Goal: Find specific page/section

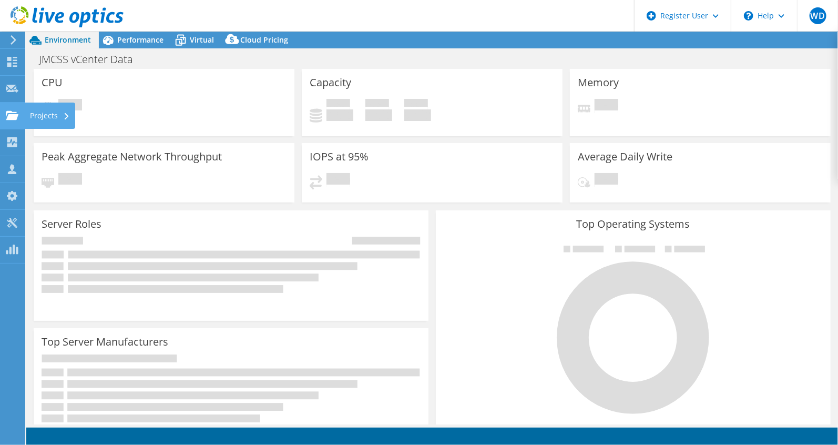
select select "USD"
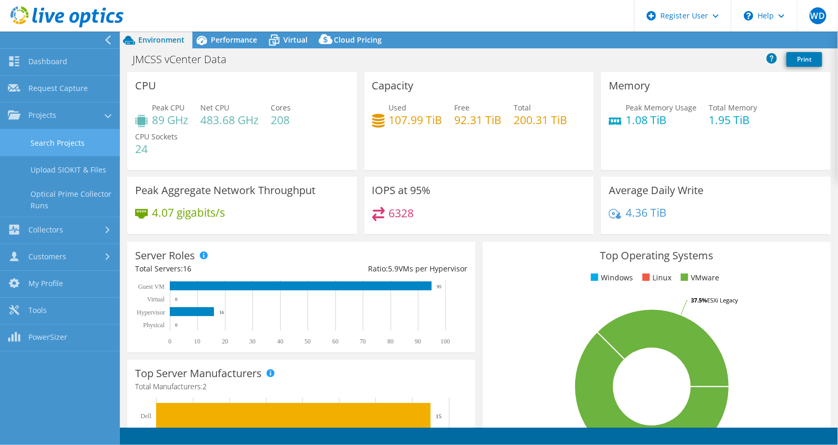
click at [13, 143] on link "Search Projects" at bounding box center [60, 142] width 120 height 27
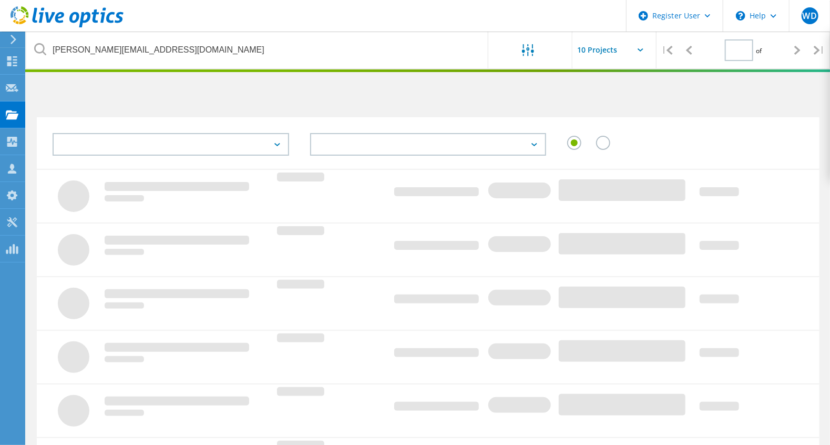
type input "1"
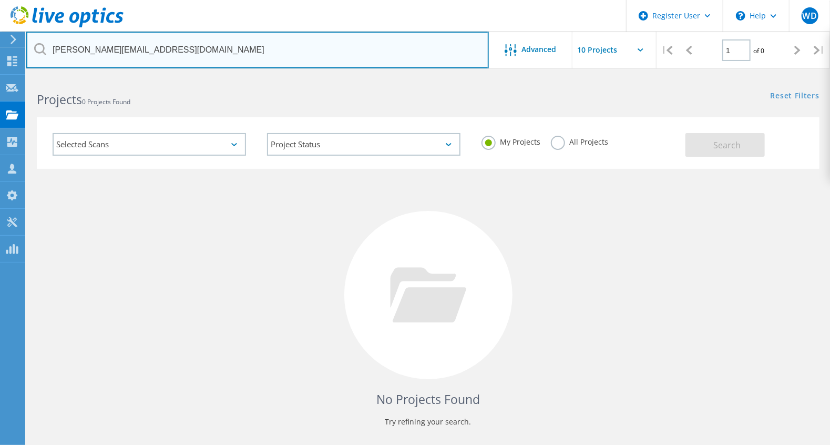
drag, startPoint x: 177, startPoint y: 46, endPoint x: 41, endPoint y: 44, distance: 136.2
click at [41, 44] on div "[PERSON_NAME][EMAIL_ADDRESS][DOMAIN_NAME]" at bounding box center [257, 50] width 462 height 37
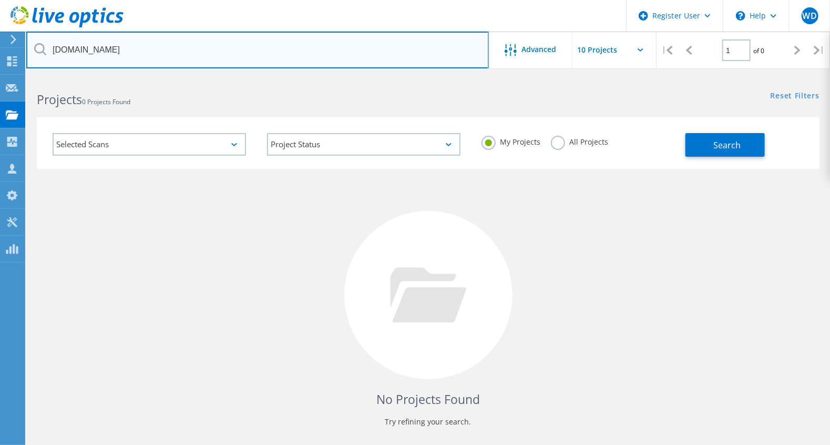
type input "[DOMAIN_NAME]"
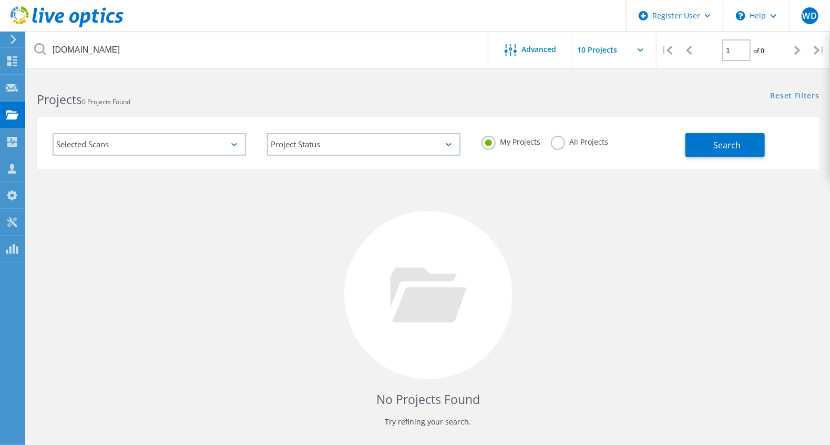
click at [575, 147] on div "All Projects" at bounding box center [579, 143] width 57 height 15
click at [575, 139] on label "All Projects" at bounding box center [579, 141] width 57 height 10
click at [0, 0] on input "All Projects" at bounding box center [0, 0] width 0 height 0
click at [662, 144] on div "My Projects All Projects" at bounding box center [578, 142] width 215 height 39
click at [713, 146] on button "Search" at bounding box center [725, 145] width 79 height 24
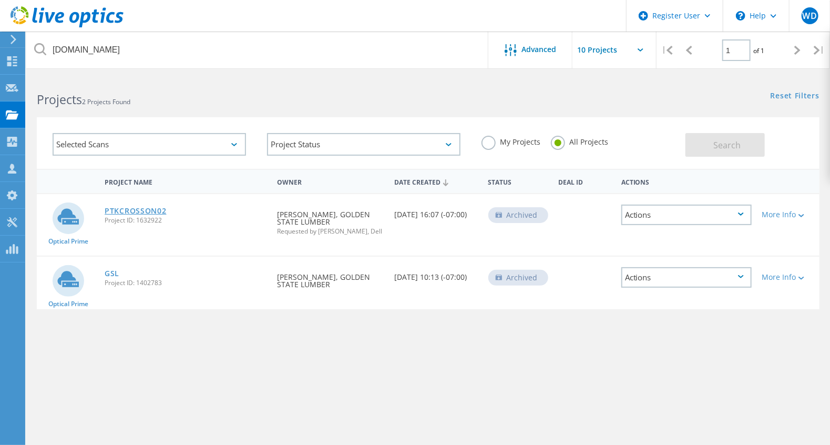
click at [135, 208] on link "PTKCROSSON02" at bounding box center [136, 210] width 62 height 7
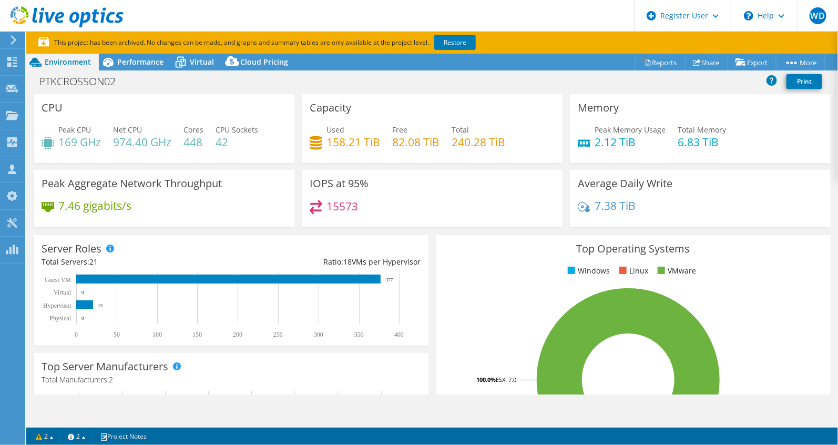
select select "USWest"
click at [136, 67] on div "Performance" at bounding box center [135, 62] width 73 height 17
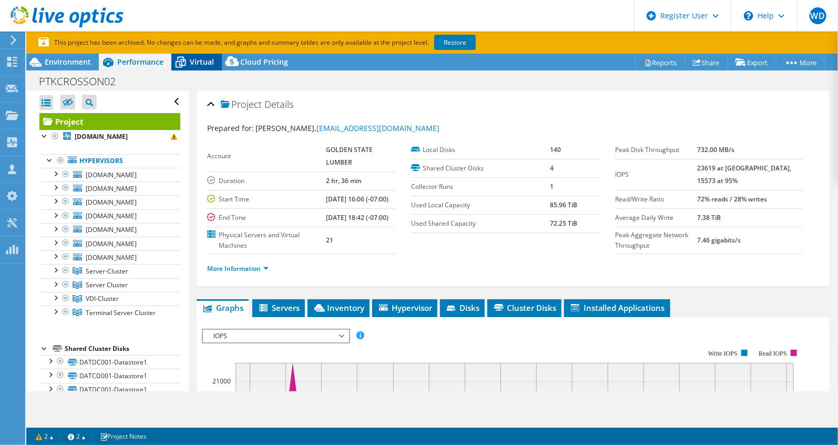
click at [200, 63] on span "Virtual" at bounding box center [202, 62] width 24 height 10
